Goal: Obtain resource: Obtain resource

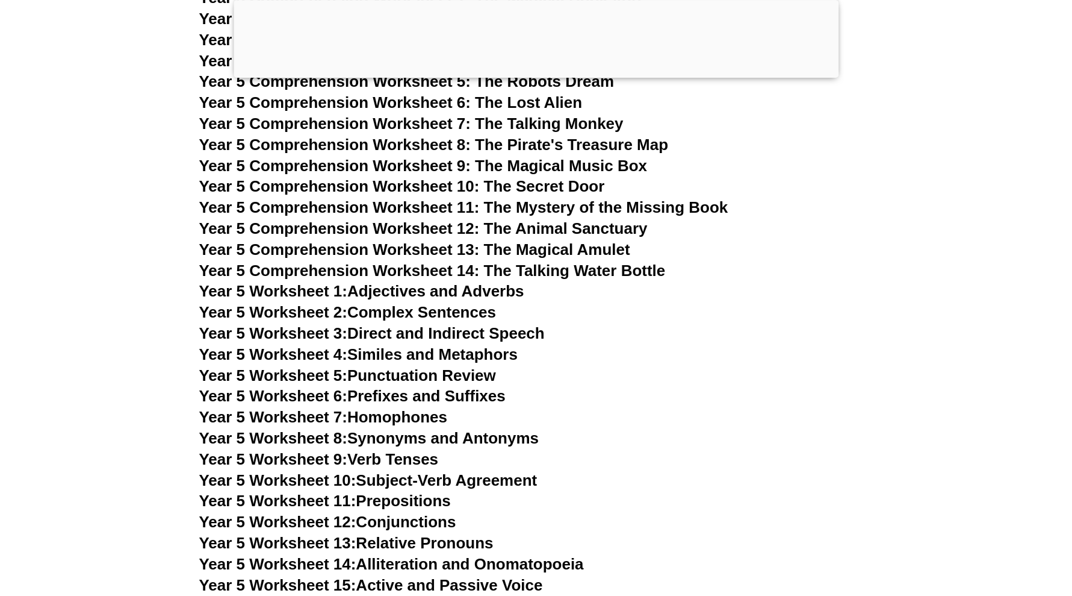
scroll to position [5566, 0]
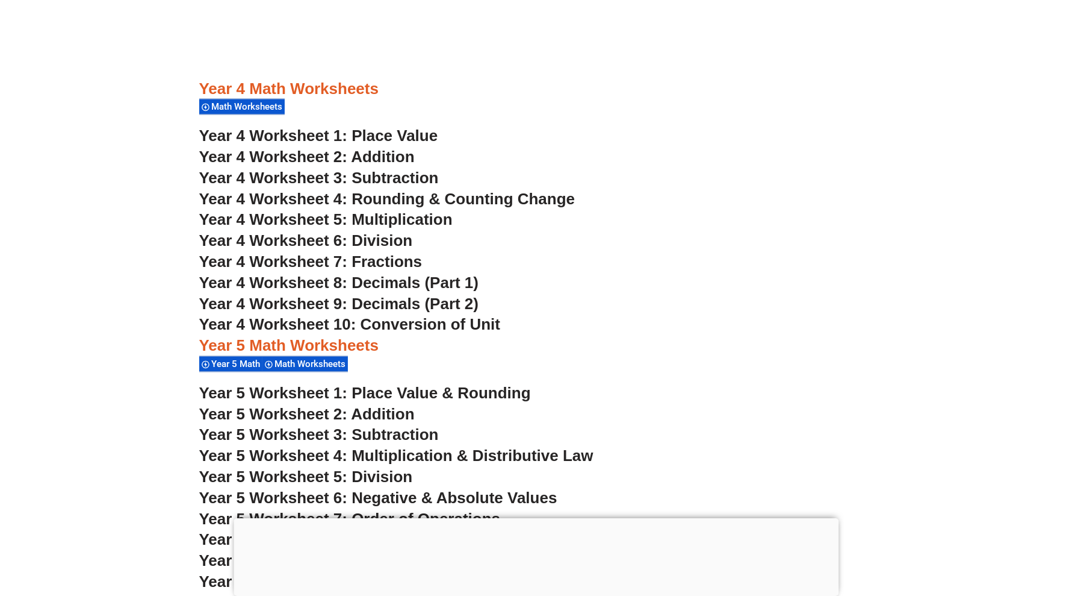
scroll to position [2556, 0]
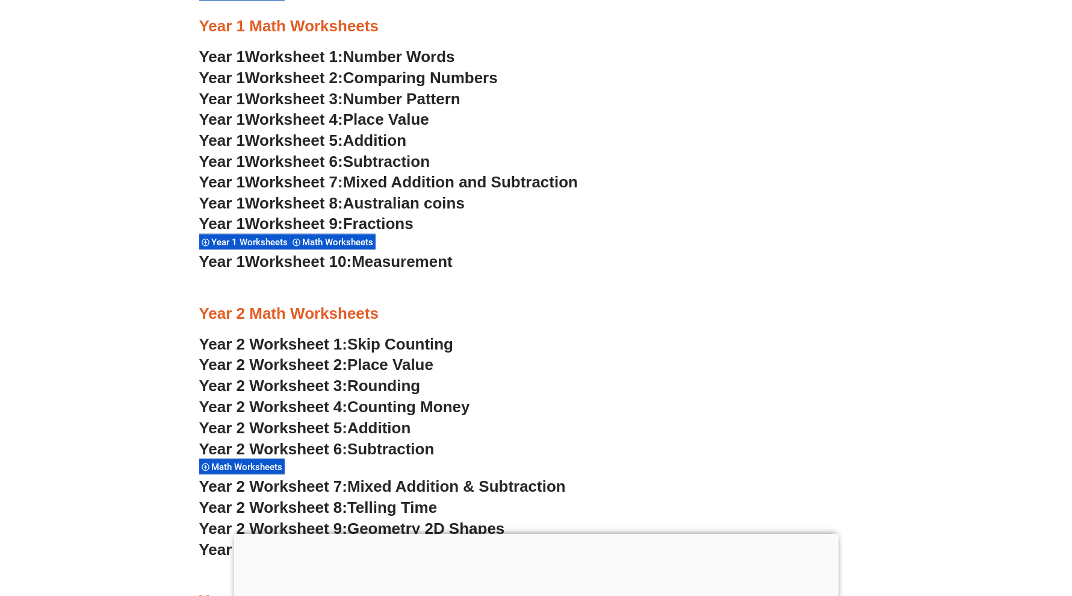
scroll to position [1356, 0]
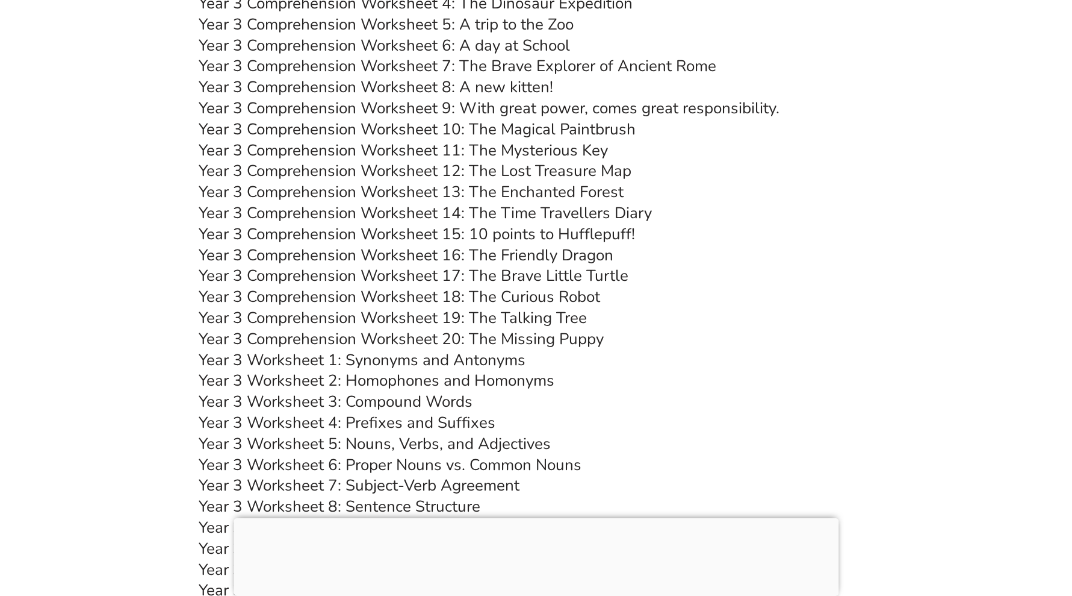
scroll to position [3992, 0]
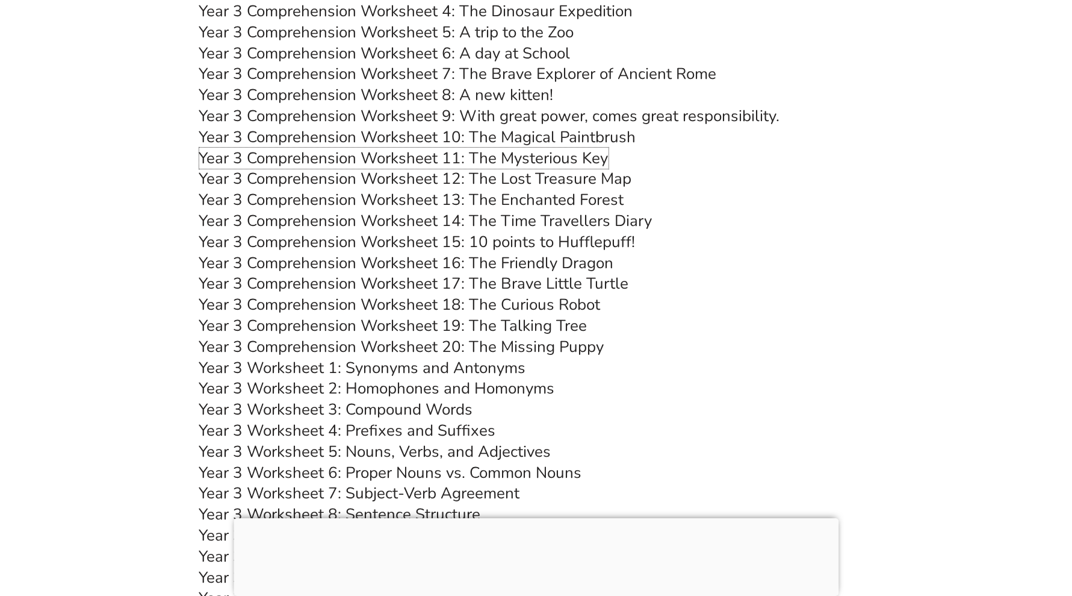
click at [566, 158] on link "Year 3 Comprehension Worksheet 11: The Mysterious Key" at bounding box center [403, 158] width 409 height 21
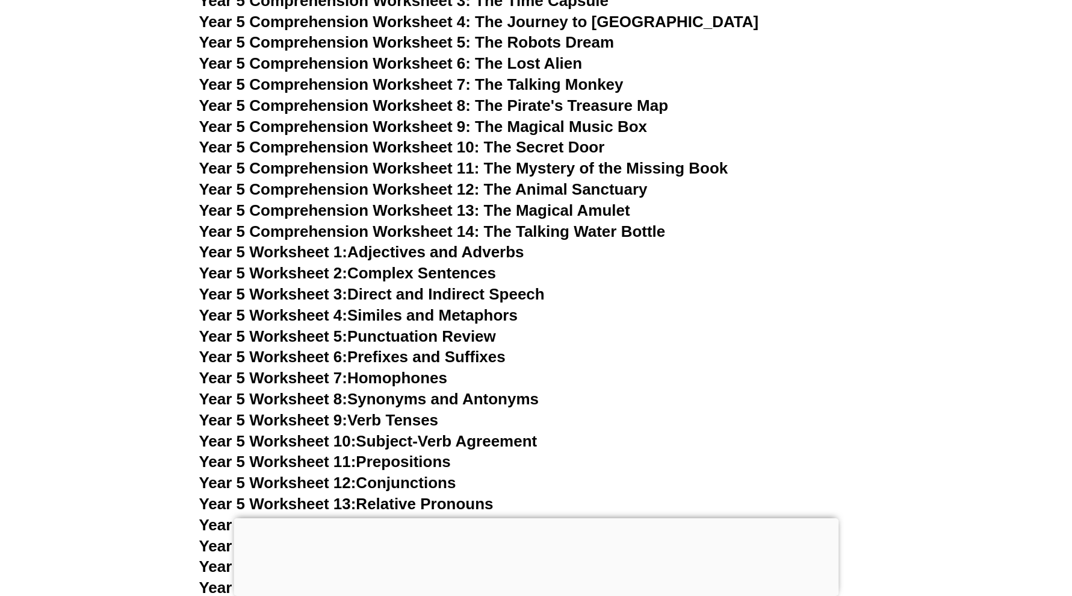
scroll to position [5723, 0]
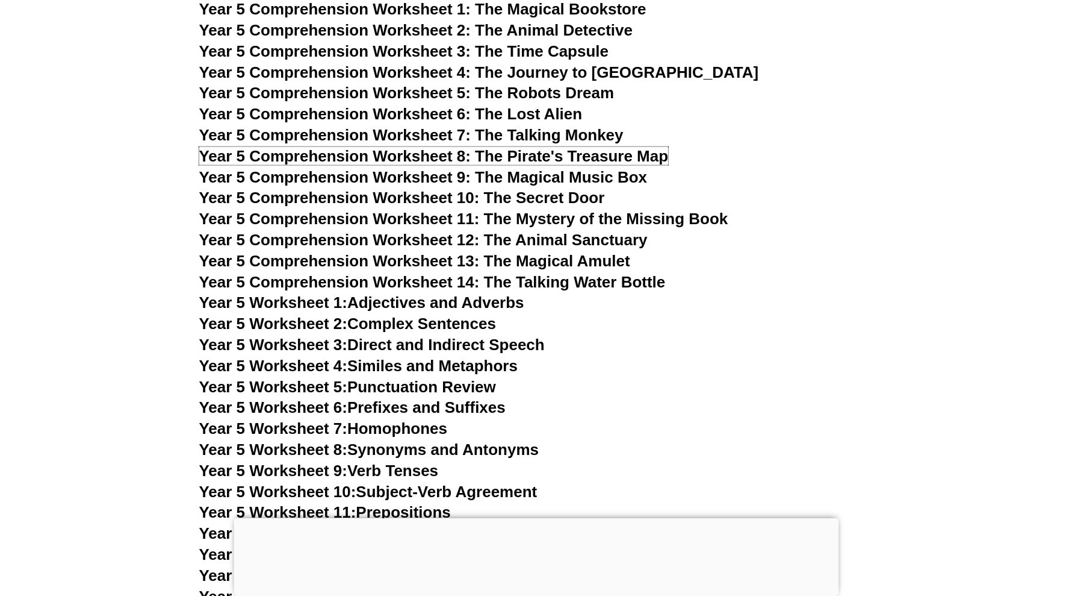
click at [496, 157] on span "Year 5 Comprehension Worksheet 8: The Pirate's Treasure Map" at bounding box center [434, 156] width 470 height 18
click at [732, 84] on h3 "Year 5 Comprehension Worksheet 5: The Robots Dream" at bounding box center [536, 93] width 674 height 20
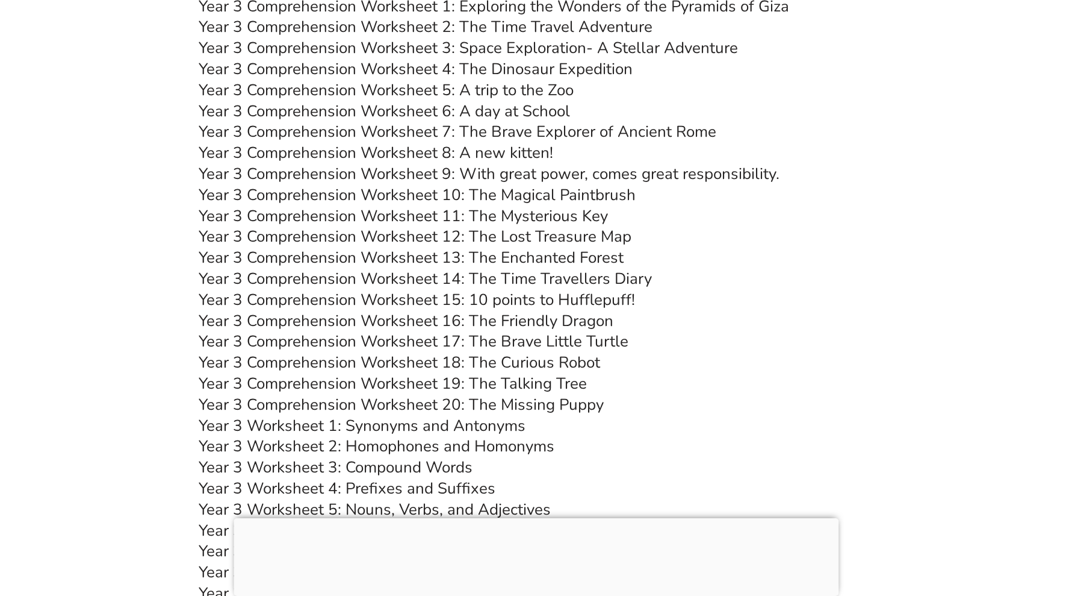
scroll to position [3916, 0]
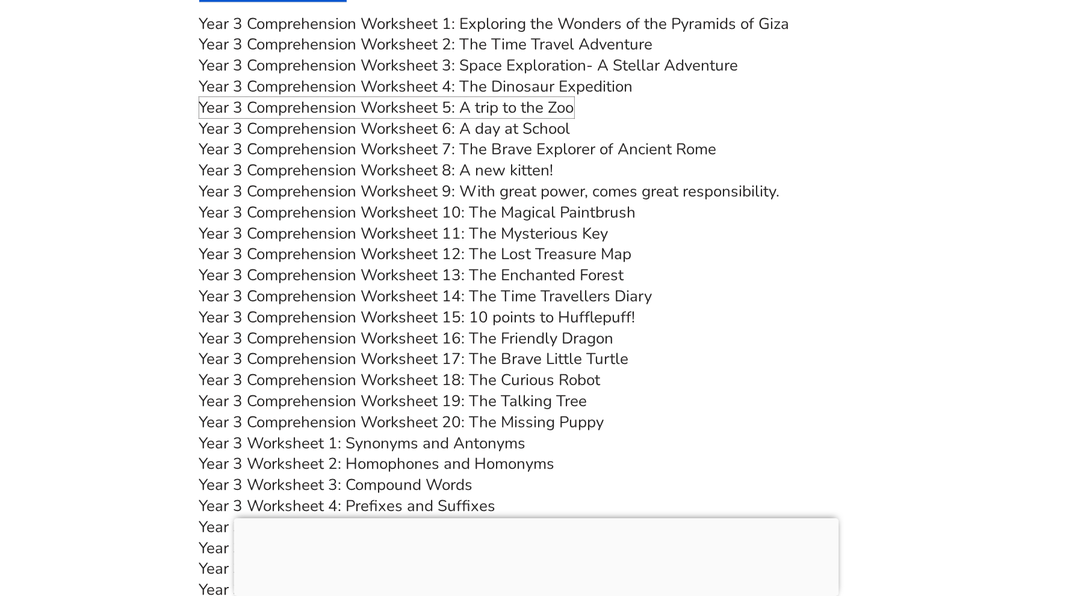
click at [551, 107] on link "Year 3 Comprehension Worksheet 5: A trip to the Zoo" at bounding box center [386, 107] width 375 height 21
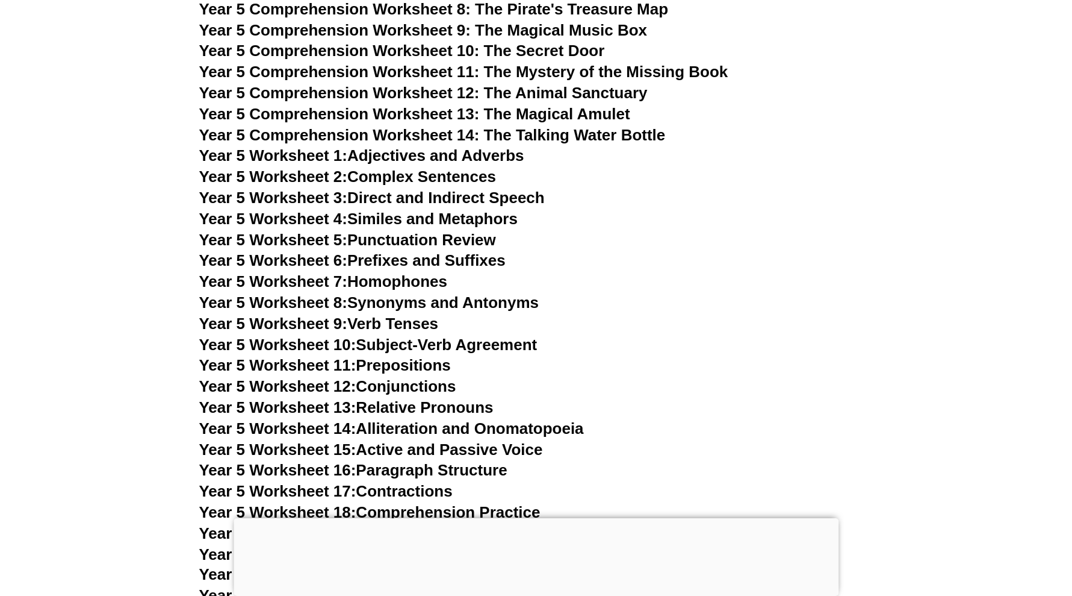
scroll to position [5723, 0]
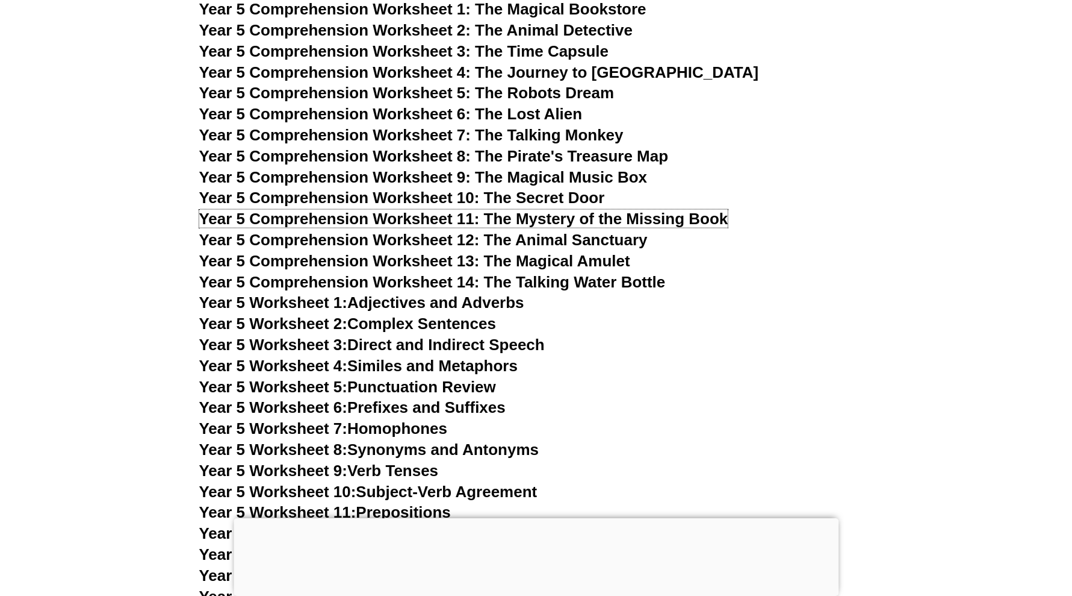
click at [587, 214] on span "Year 5 Comprehension Worksheet 11: The Mystery of the Missing Book" at bounding box center [463, 219] width 529 height 18
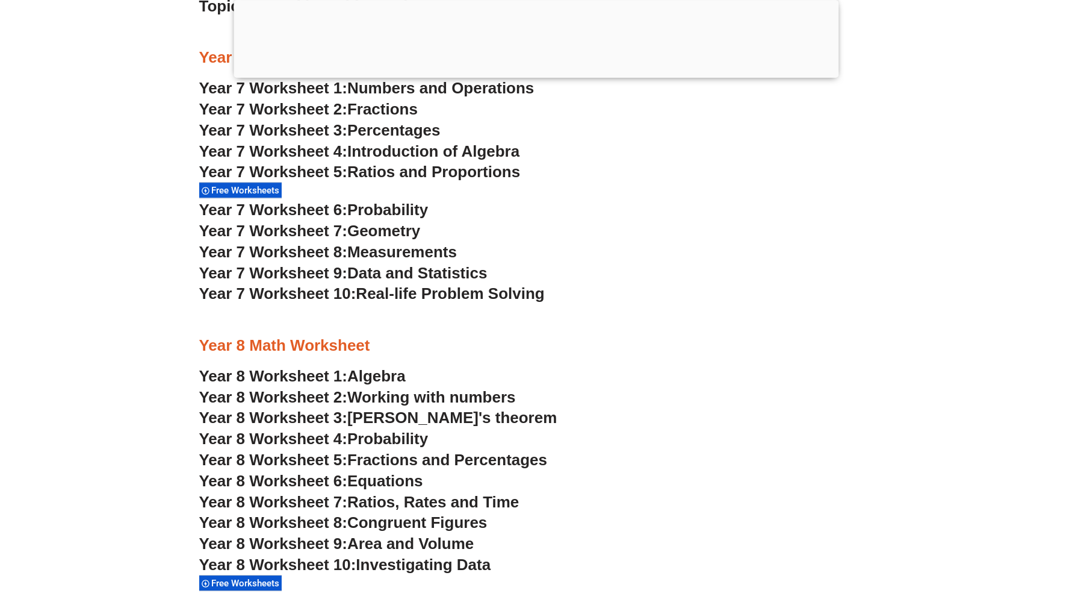
scroll to position [3388, 0]
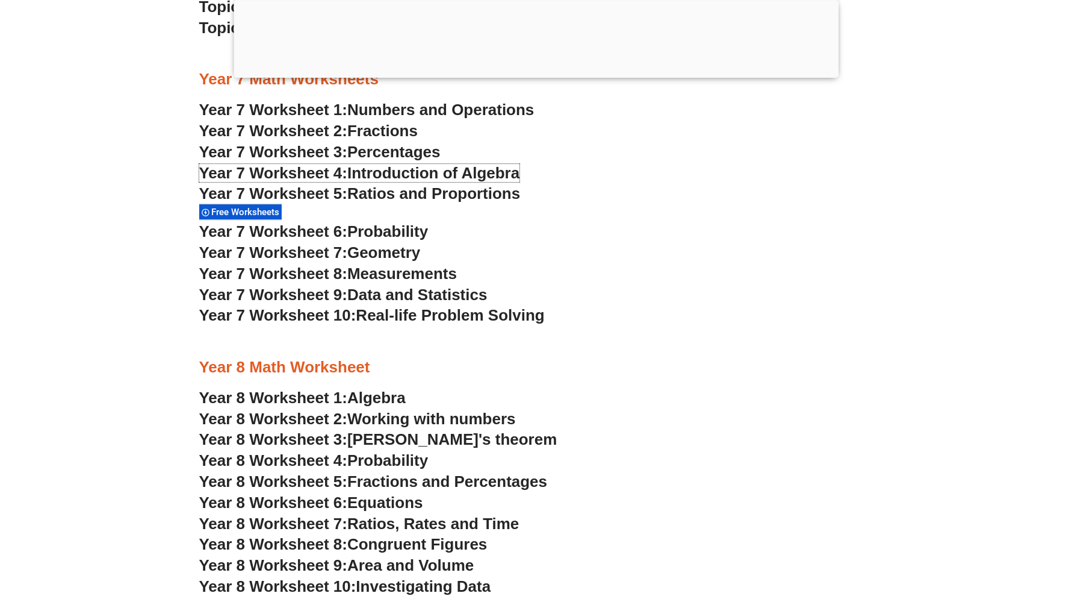
click at [441, 175] on span "Introduction of Algebra" at bounding box center [433, 173] width 172 height 18
click at [646, 231] on h3 "Year 7 Worksheet 6: Probability" at bounding box center [536, 232] width 674 height 20
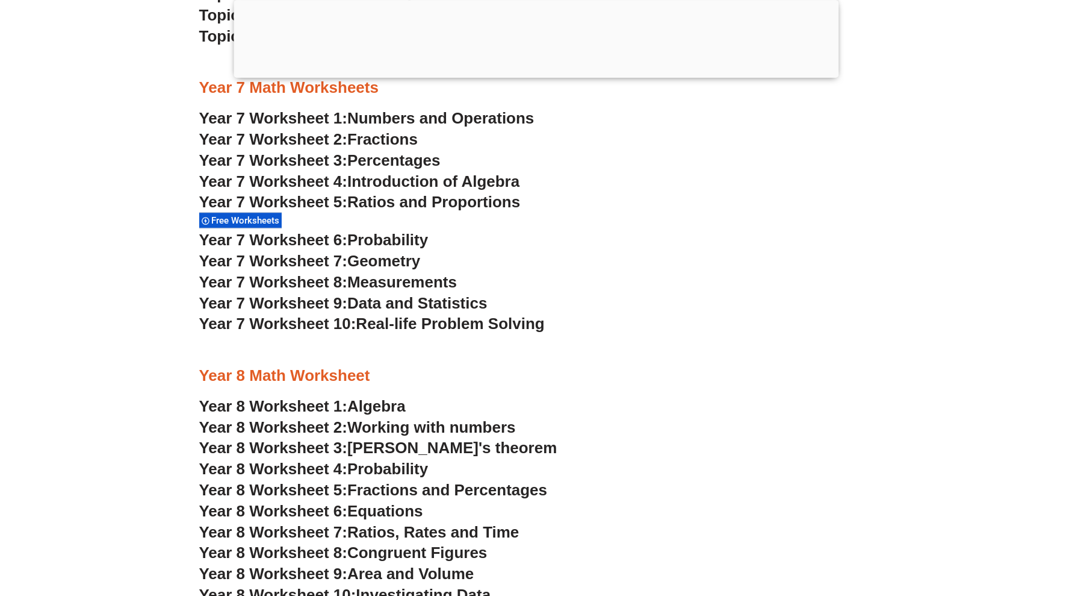
scroll to position [3313, 0]
